Goal: Task Accomplishment & Management: Manage account settings

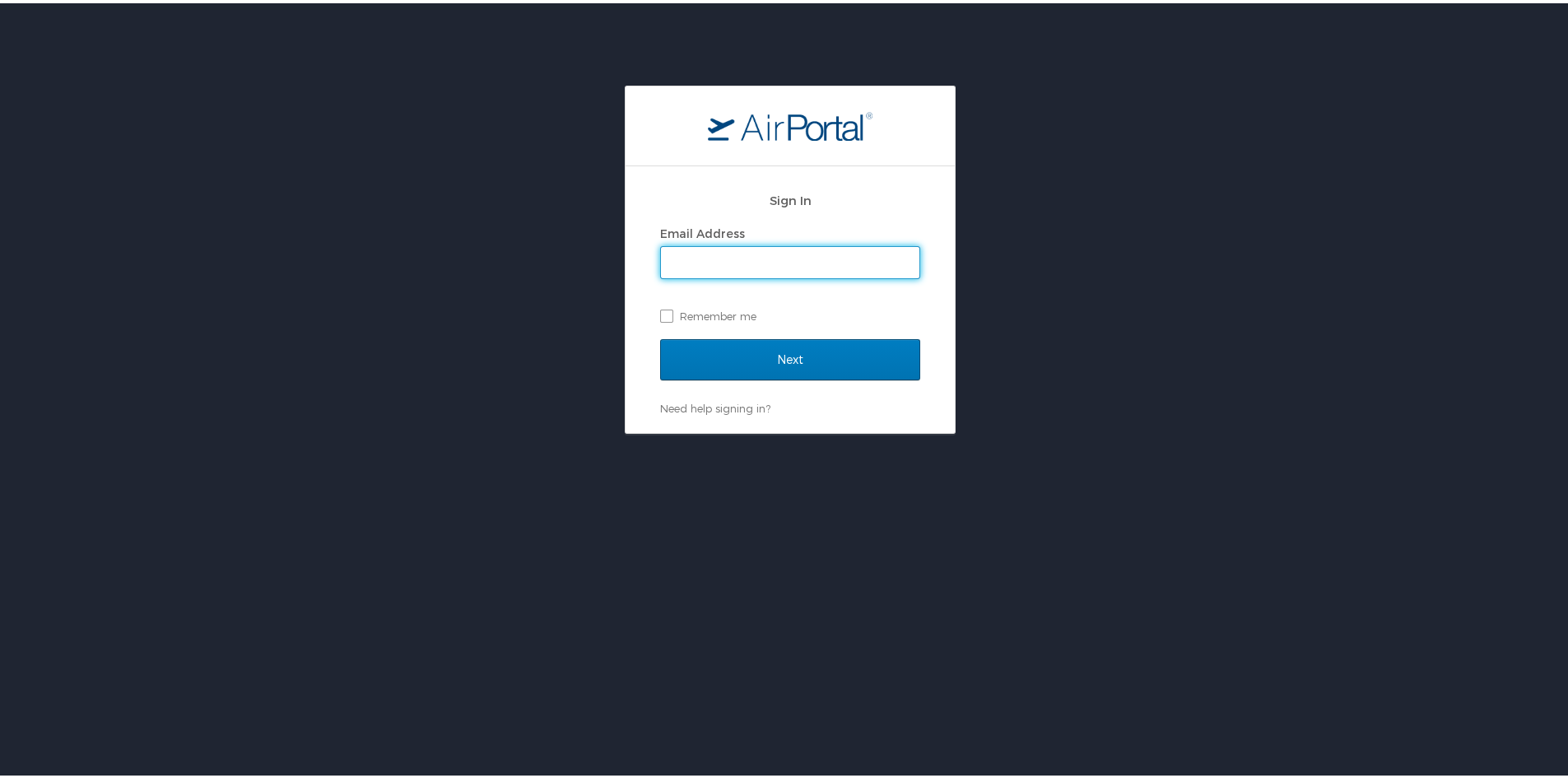
click at [806, 248] on input "Email Address" at bounding box center [790, 259] width 259 height 31
paste input "janegregoire@registrypartners.com"
type input "janegregoire@registrypartners.com"
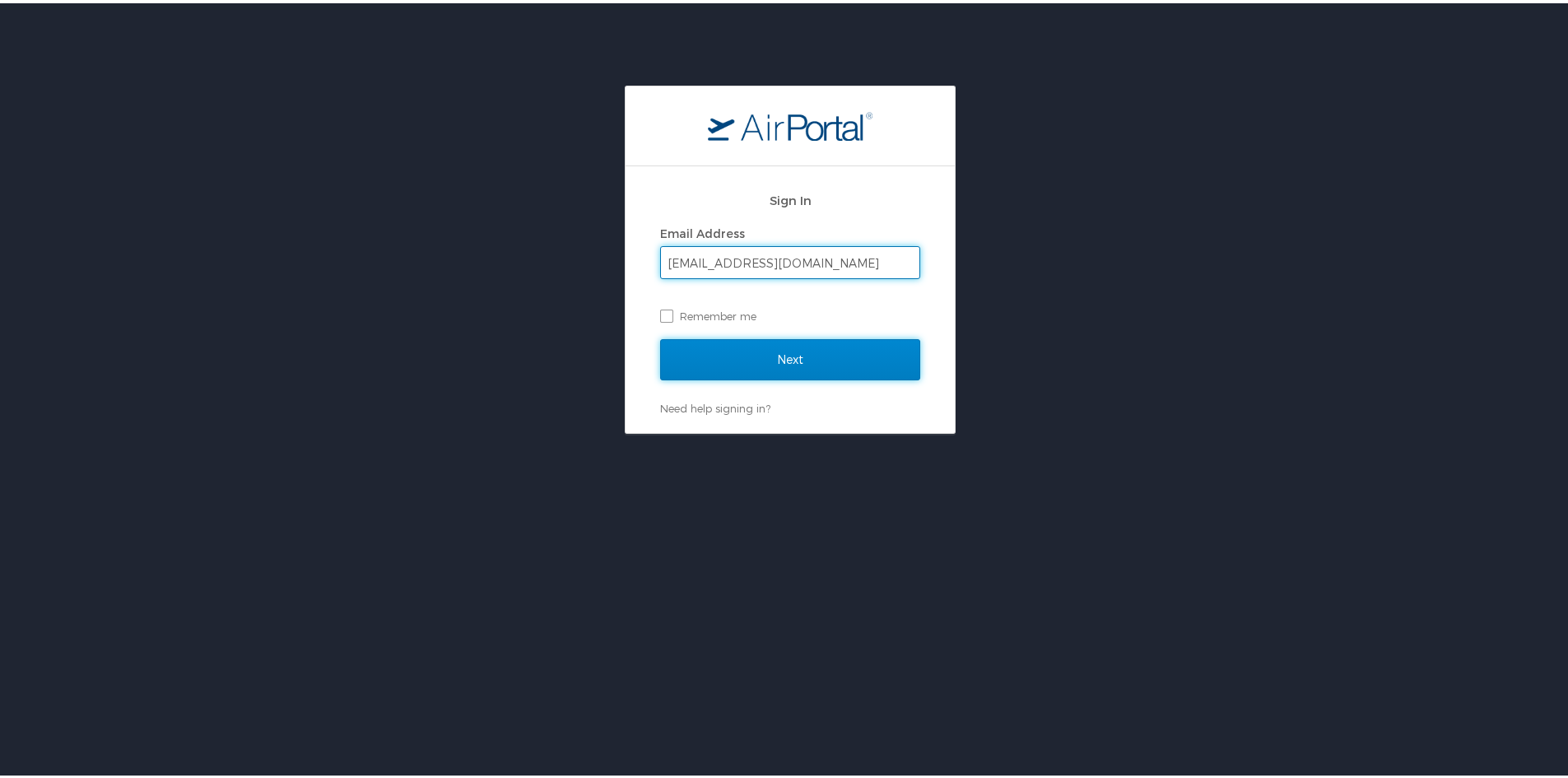
click at [808, 349] on input "Next" at bounding box center [790, 357] width 260 height 41
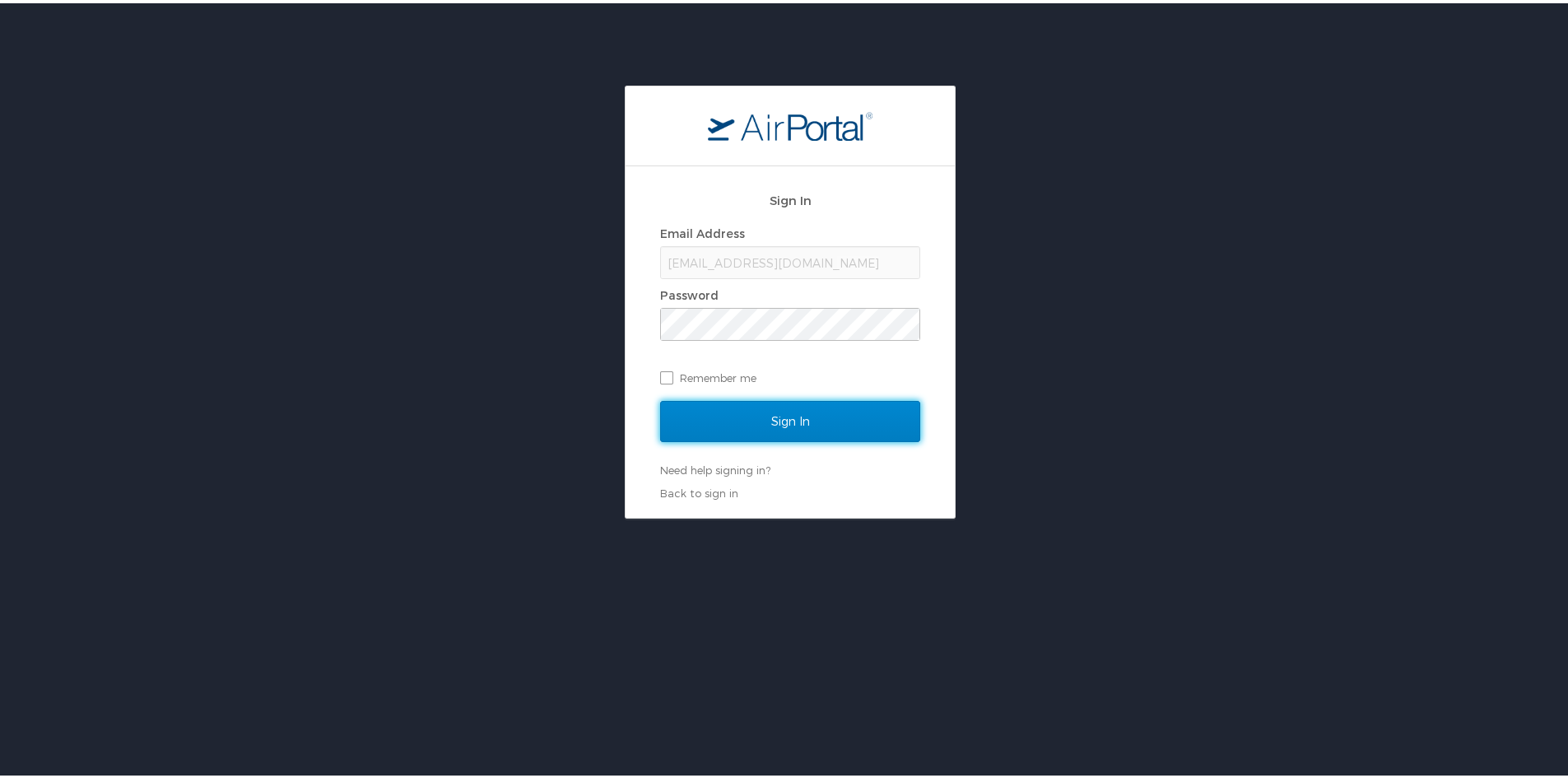
click at [831, 416] on input "Sign In" at bounding box center [790, 419] width 260 height 41
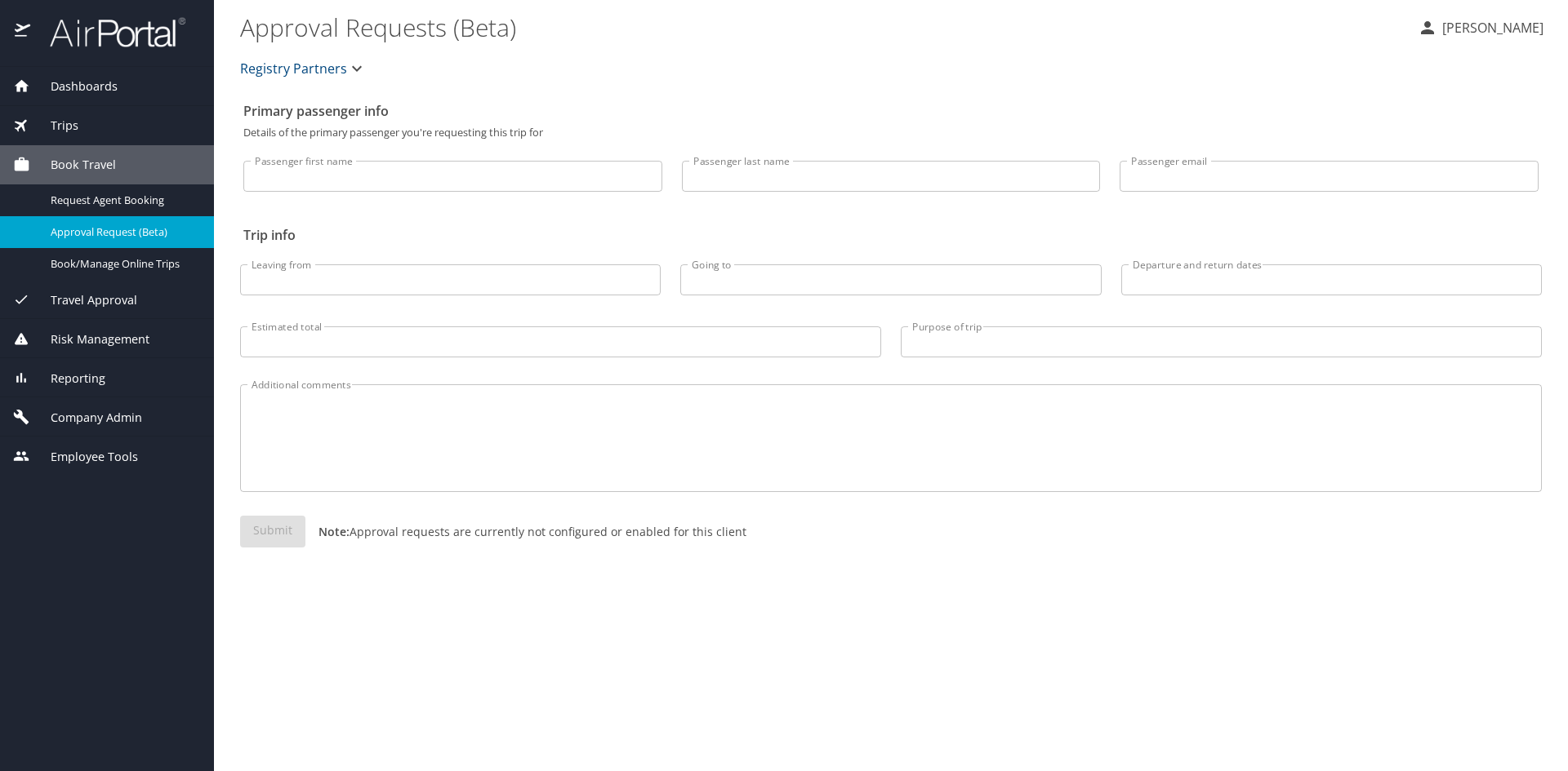
click at [79, 125] on span "Trips" at bounding box center [54, 125] width 48 height 18
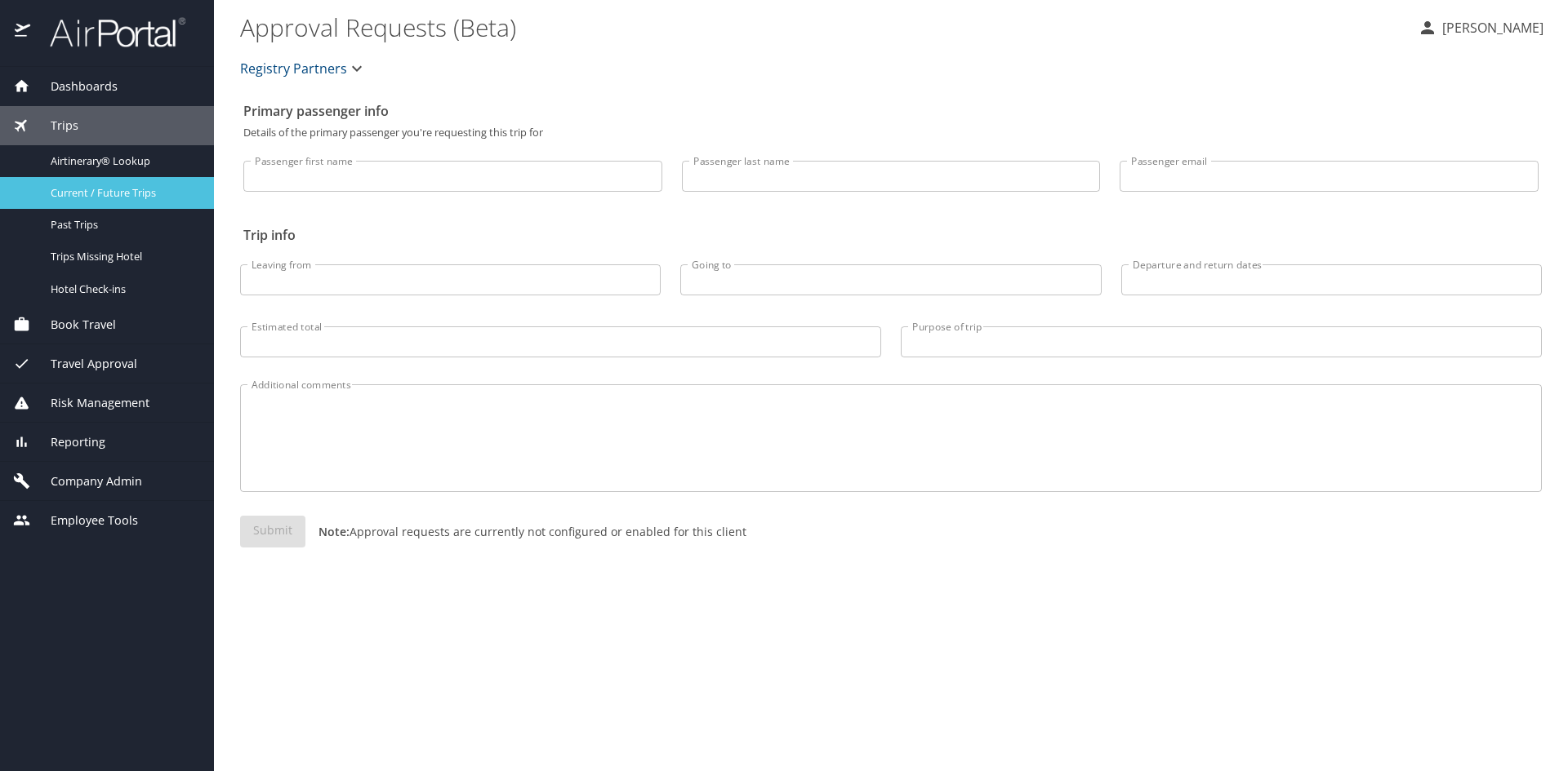
click at [86, 201] on span "Current / Future Trips" at bounding box center [122, 193] width 144 height 15
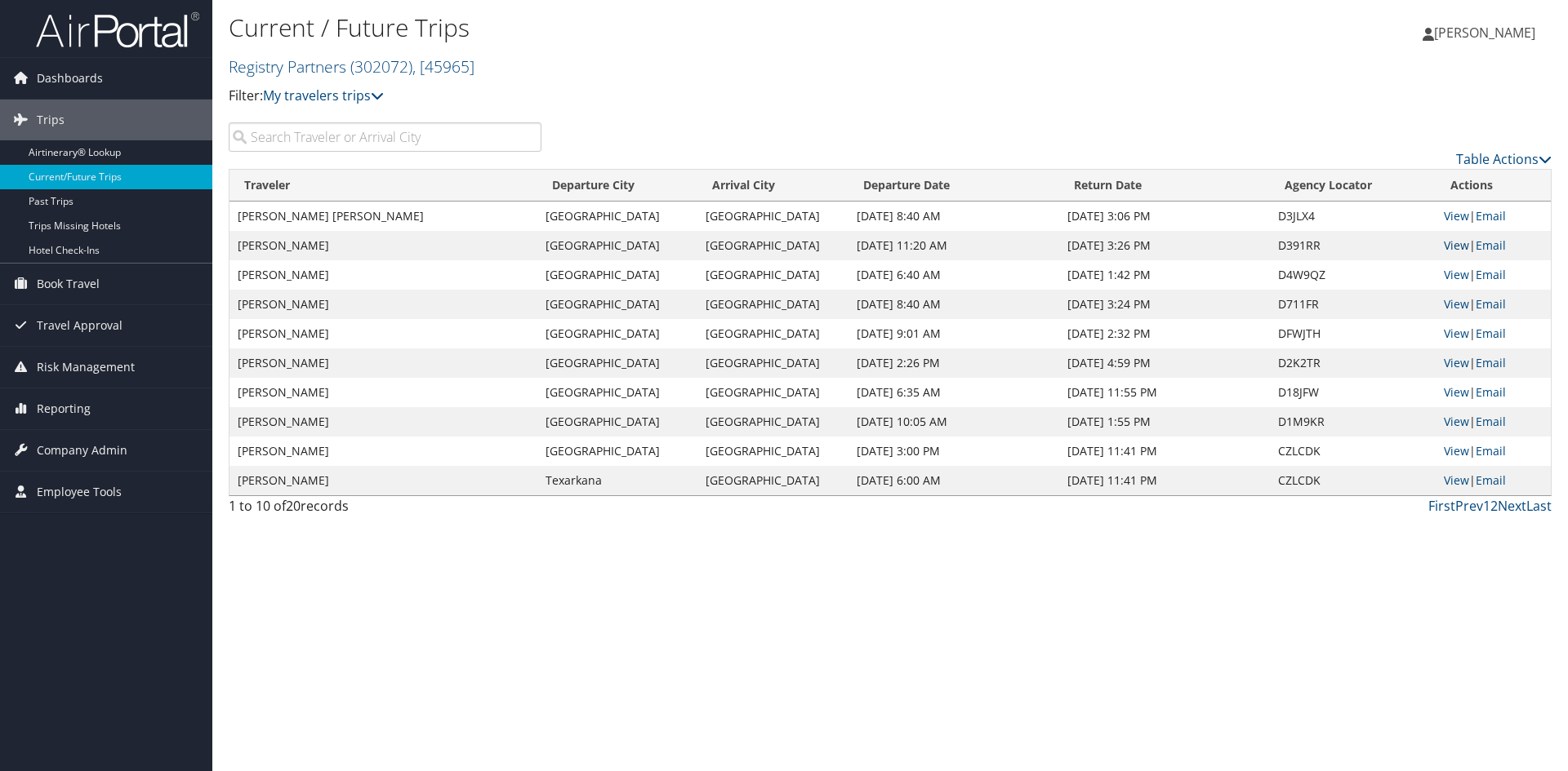
click at [1458, 253] on link "View" at bounding box center [1457, 246] width 26 height 15
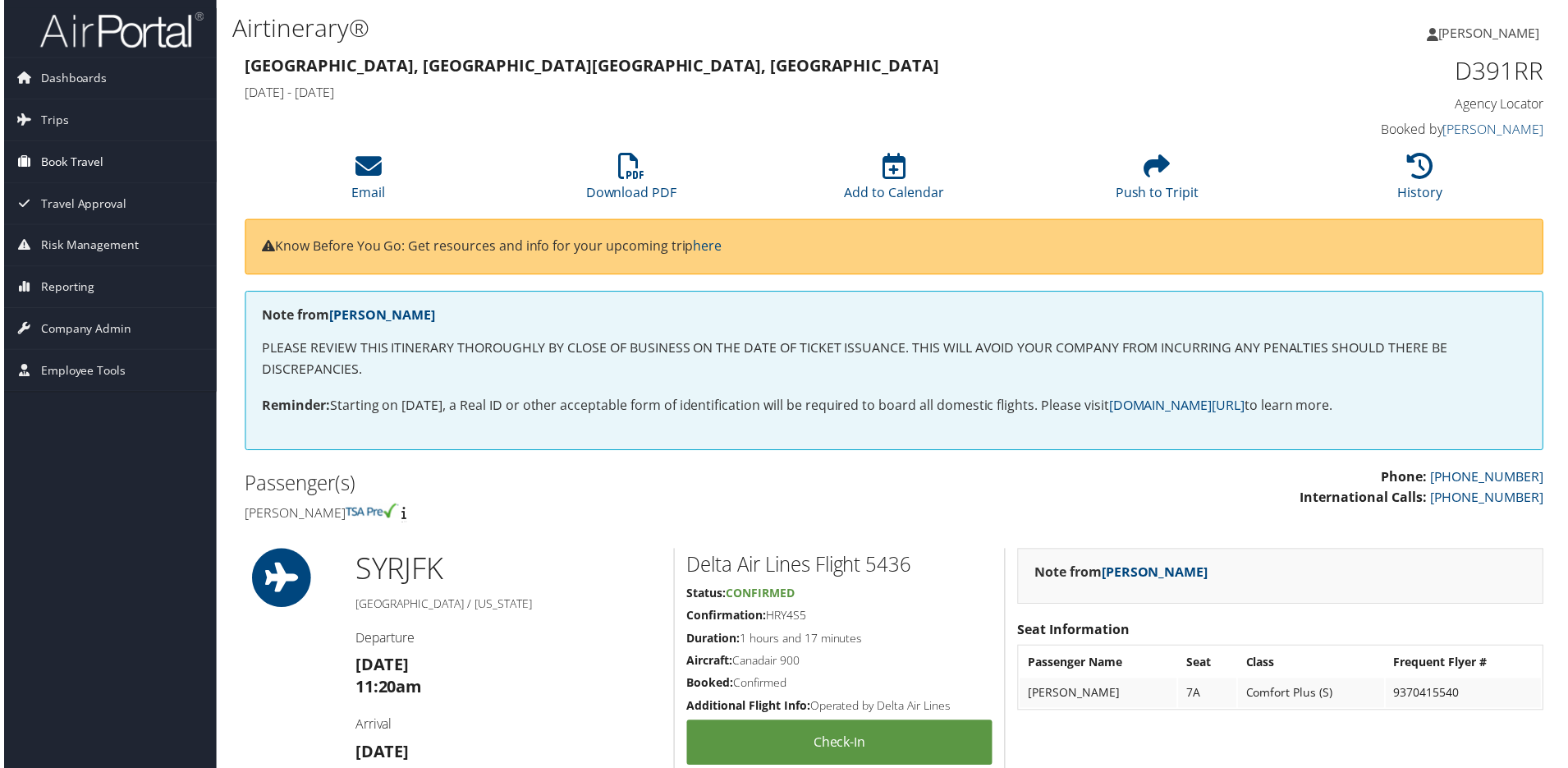
click at [64, 170] on span "Book Travel" at bounding box center [68, 163] width 63 height 41
click at [90, 175] on span "Book Travel" at bounding box center [68, 163] width 63 height 41
click at [83, 155] on span "Book Travel" at bounding box center [68, 163] width 63 height 41
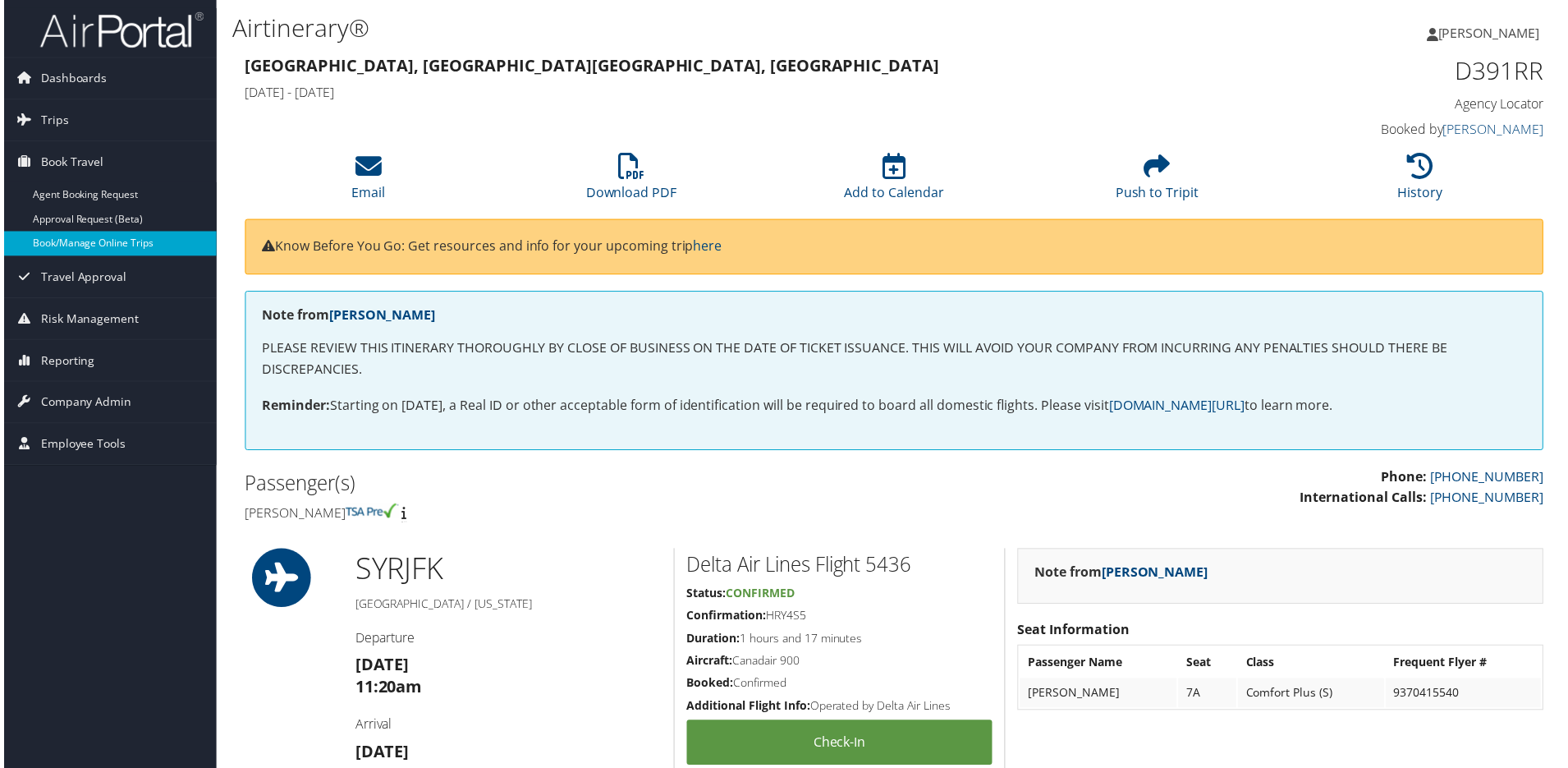
click at [72, 245] on link "Book/Manage Online Trips" at bounding box center [107, 245] width 213 height 25
